Goal: Task Accomplishment & Management: Complete application form

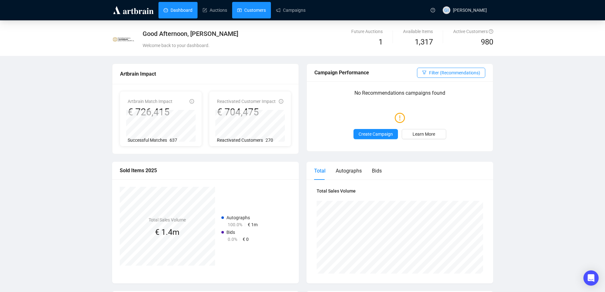
drag, startPoint x: 0, startPoint y: 0, endPoint x: 261, endPoint y: 14, distance: 261.6
click at [261, 14] on link "Customers" at bounding box center [251, 10] width 29 height 17
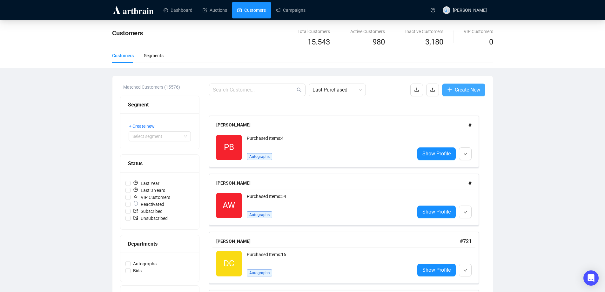
click at [447, 88] on icon "plus" at bounding box center [449, 89] width 5 height 5
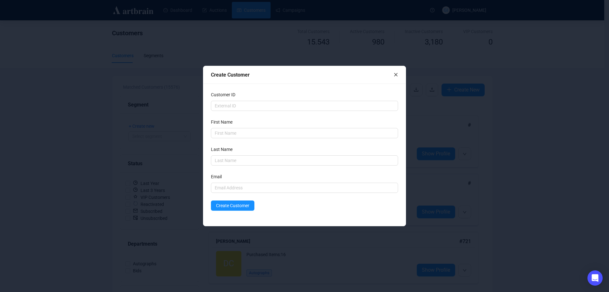
click at [397, 73] on icon "close" at bounding box center [396, 74] width 4 height 4
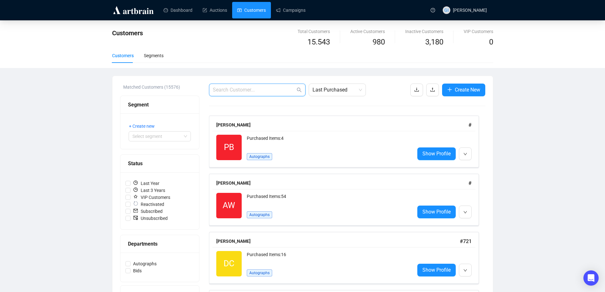
click at [237, 91] on input "text" at bounding box center [254, 90] width 83 height 8
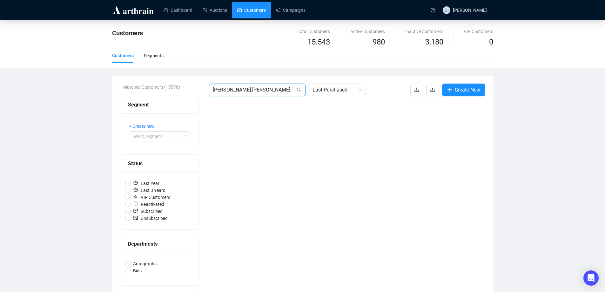
drag, startPoint x: 256, startPoint y: 91, endPoint x: 186, endPoint y: 91, distance: 70.2
click at [186, 91] on div "Matched Customers (15576) Segment + Create new Select segment Status Last Year …" at bounding box center [302, 210] width 365 height 254
type input "[PERSON_NAME]"
click at [467, 92] on span "Create New" at bounding box center [467, 90] width 25 height 8
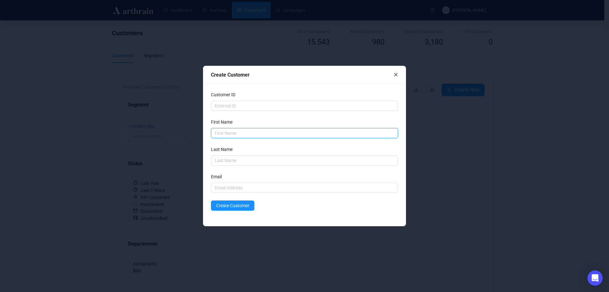
click at [244, 136] on input "text" at bounding box center [304, 133] width 187 height 10
type input "[PERSON_NAME]"
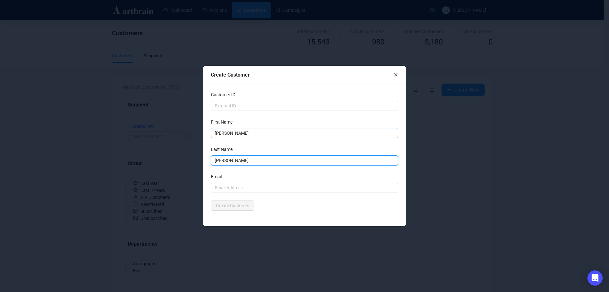
type input "[PERSON_NAME]"
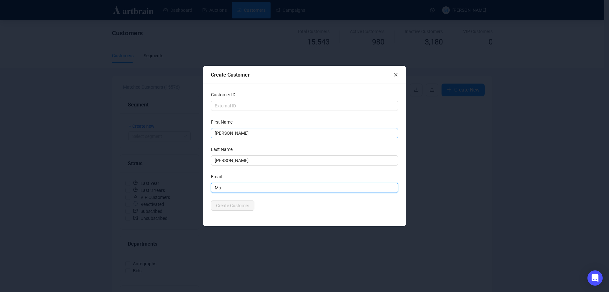
type input "M"
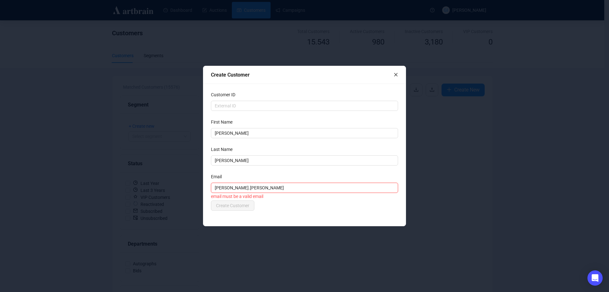
click at [251, 187] on input "[PERSON_NAME].[PERSON_NAME]" at bounding box center [304, 188] width 187 height 10
click at [269, 183] on input "[PERSON_NAME].[PERSON_NAME]@[PERSON_NAME]." at bounding box center [304, 188] width 187 height 10
type input "[PERSON_NAME][EMAIL_ADDRESS][PERSON_NAME][DOMAIN_NAME]"
click at [244, 209] on span "Create Customer" at bounding box center [232, 205] width 33 height 7
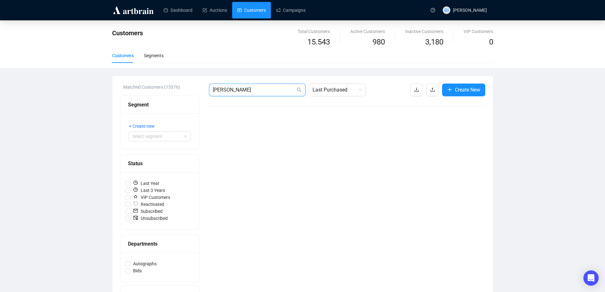
click at [281, 91] on input "[PERSON_NAME]" at bounding box center [254, 90] width 83 height 8
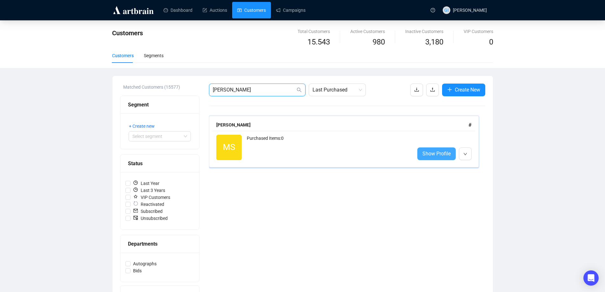
type input "[PERSON_NAME]"
click at [425, 150] on span "Show Profile" at bounding box center [436, 154] width 28 height 8
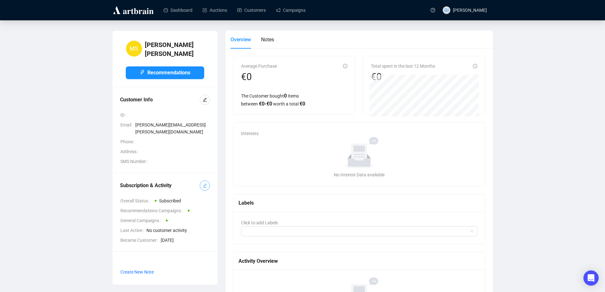
click at [204, 183] on icon "edit" at bounding box center [205, 185] width 4 height 4
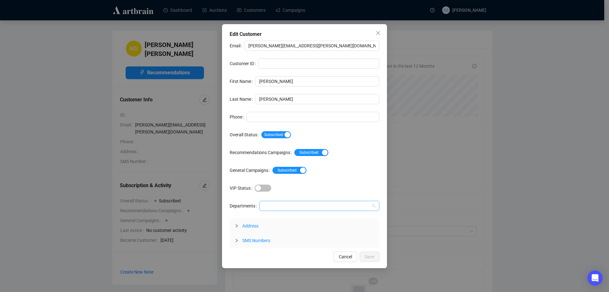
click at [311, 209] on div at bounding box center [316, 205] width 111 height 9
click at [301, 220] on div "Autographs" at bounding box center [319, 218] width 110 height 7
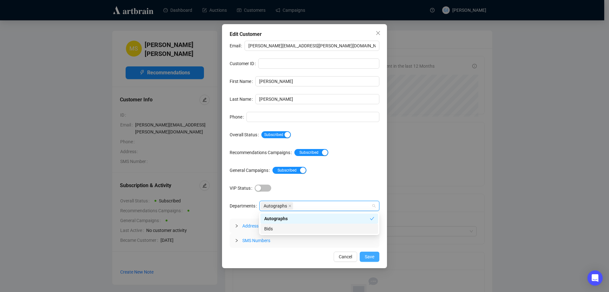
click at [369, 256] on span "Save" at bounding box center [370, 256] width 10 height 7
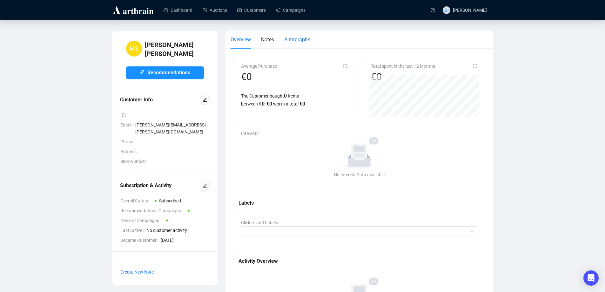
click at [295, 37] on span "Autographs" at bounding box center [297, 40] width 26 height 6
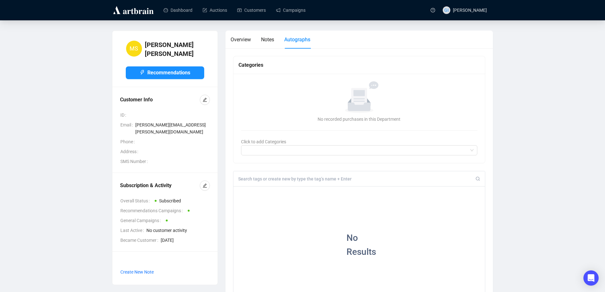
click at [262, 179] on input at bounding box center [356, 179] width 237 height 6
drag, startPoint x: 263, startPoint y: 180, endPoint x: 202, endPoint y: 173, distance: 61.7
click at [202, 173] on div "[PERSON_NAME] Recommendations Customer Info ID Email [PERSON_NAME][EMAIL_ADDRES…" at bounding box center [302, 231] width 389 height 403
type input "[PERSON_NAME]"
click at [277, 191] on div "+" at bounding box center [280, 191] width 7 height 6
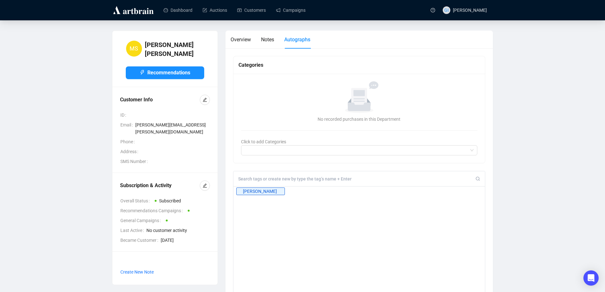
click at [265, 179] on input at bounding box center [356, 179] width 237 height 6
type input "n"
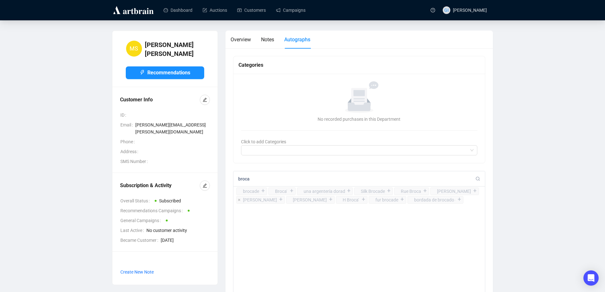
type input "broca"
click at [284, 200] on div "+" at bounding box center [280, 199] width 7 height 6
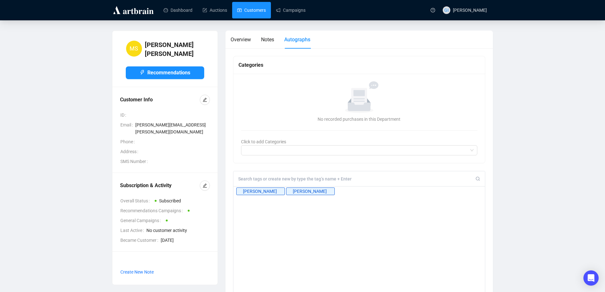
click at [254, 8] on link "Customers" at bounding box center [251, 10] width 29 height 17
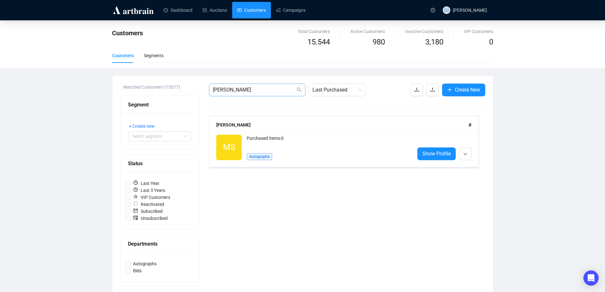
click at [261, 94] on span "[PERSON_NAME]" at bounding box center [257, 89] width 96 height 13
click at [256, 88] on input "[PERSON_NAME]" at bounding box center [254, 90] width 83 height 8
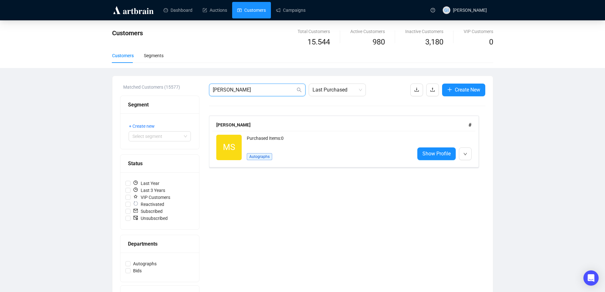
click at [256, 88] on input "[PERSON_NAME]" at bounding box center [254, 90] width 83 height 8
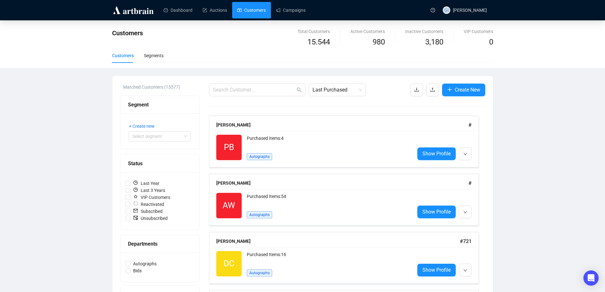
click at [137, 9] on img at bounding box center [133, 10] width 43 height 10
click at [179, 12] on link "Dashboard" at bounding box center [177, 10] width 29 height 17
